Goal: Submit feedback/report problem

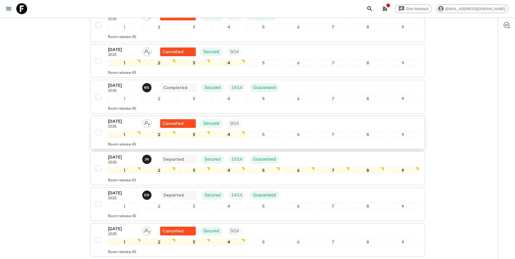
scroll to position [261, 0]
click at [113, 154] on p "[DATE]" at bounding box center [123, 157] width 30 height 7
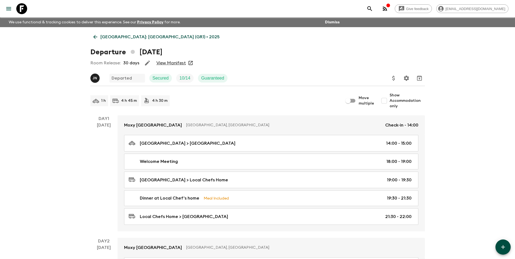
click at [169, 65] on link "View Manifest" at bounding box center [171, 62] width 30 height 5
click at [98, 32] on link "[GEOGRAPHIC_DATA]: [GEOGRAPHIC_DATA] (GR1) • 2025" at bounding box center [156, 36] width 132 height 11
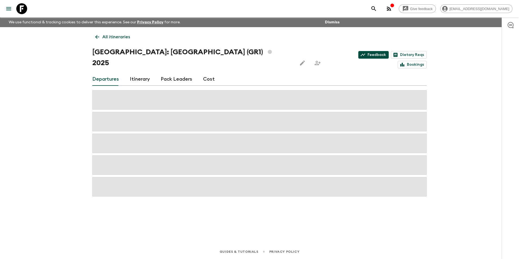
click at [358, 51] on link "Feedback" at bounding box center [373, 55] width 30 height 8
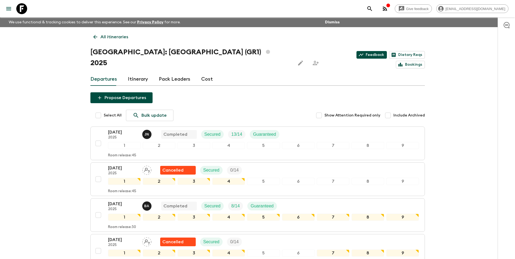
click at [356, 54] on link "Feedback" at bounding box center [371, 55] width 30 height 8
